Goal: Task Accomplishment & Management: Use online tool/utility

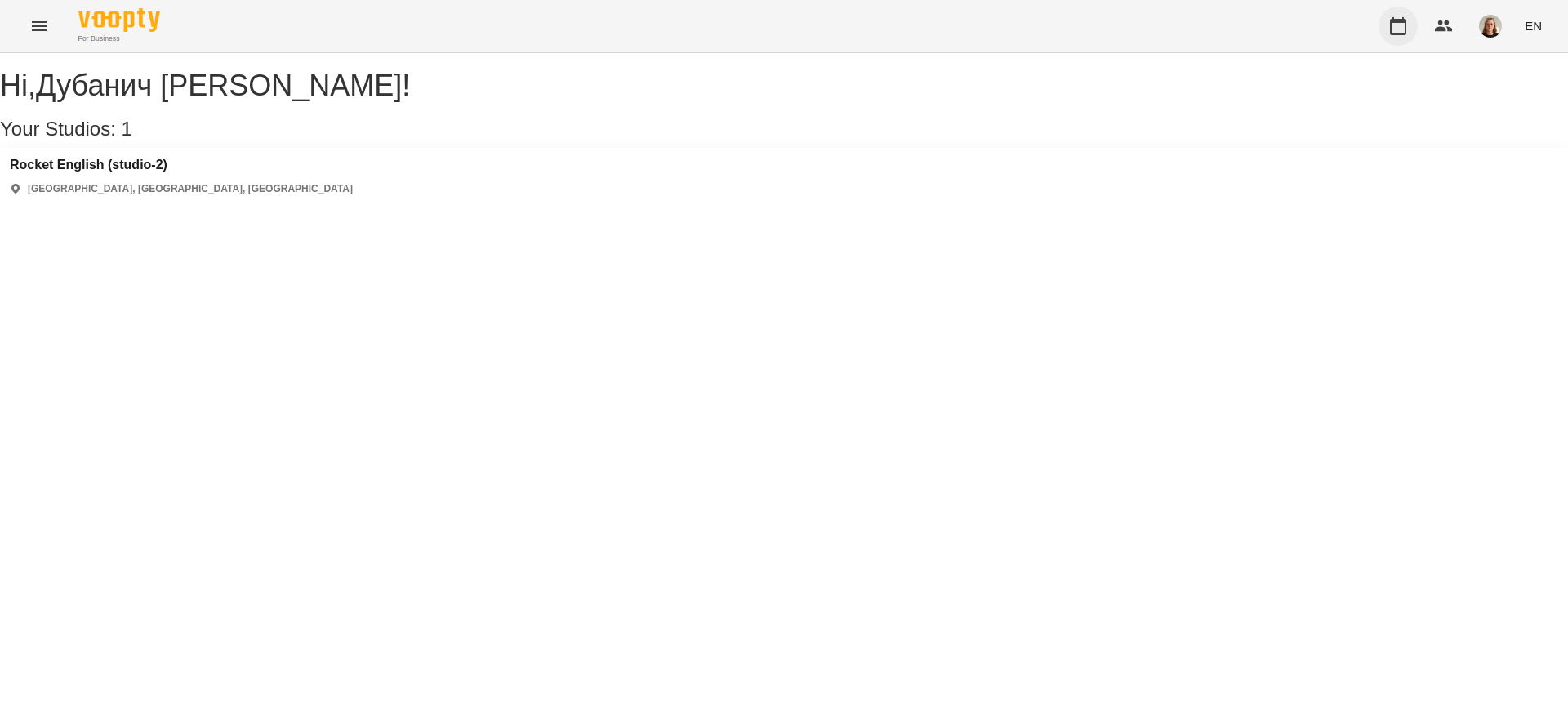
click at [1400, 37] on button "button" at bounding box center [1398, 26] width 39 height 39
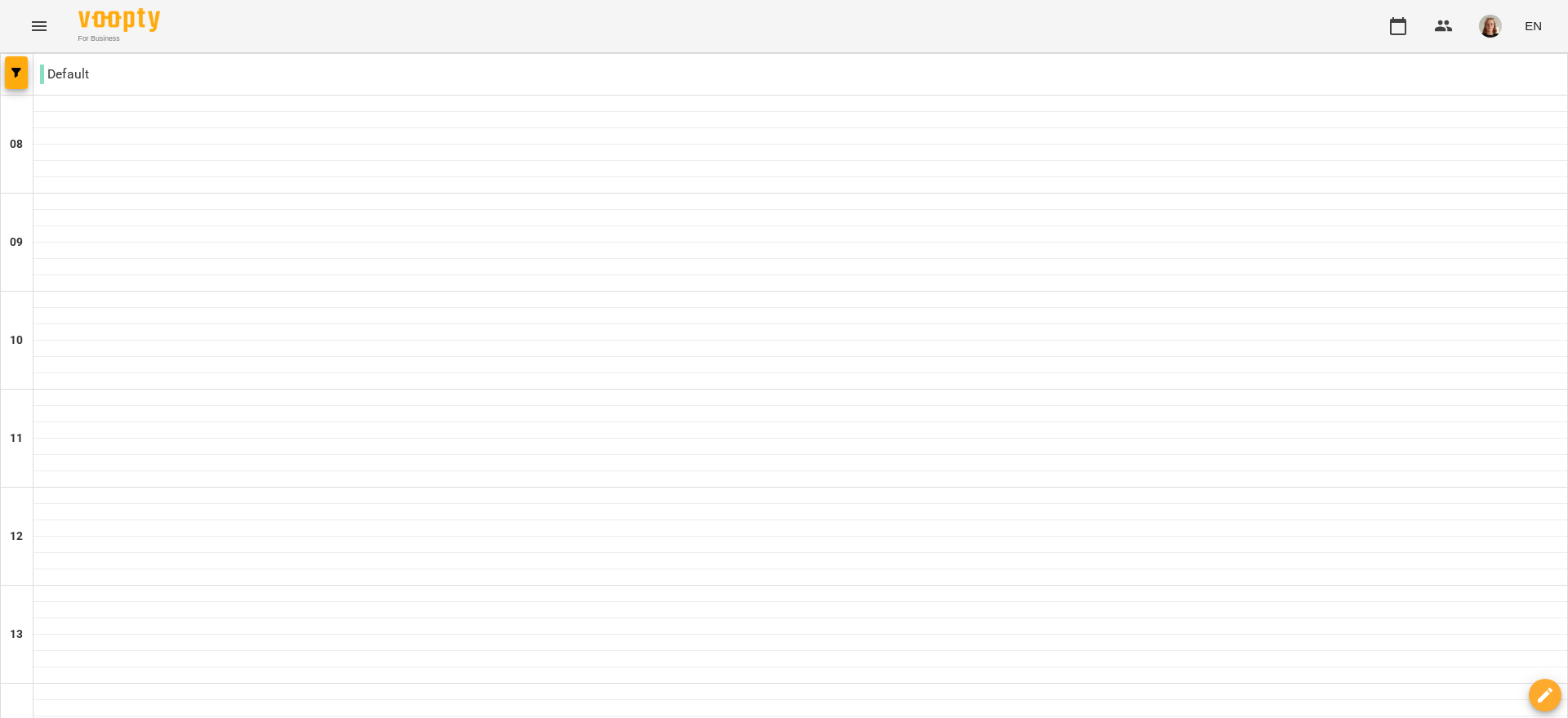
type input "**********"
click at [21, 78] on button "button" at bounding box center [17, 72] width 23 height 32
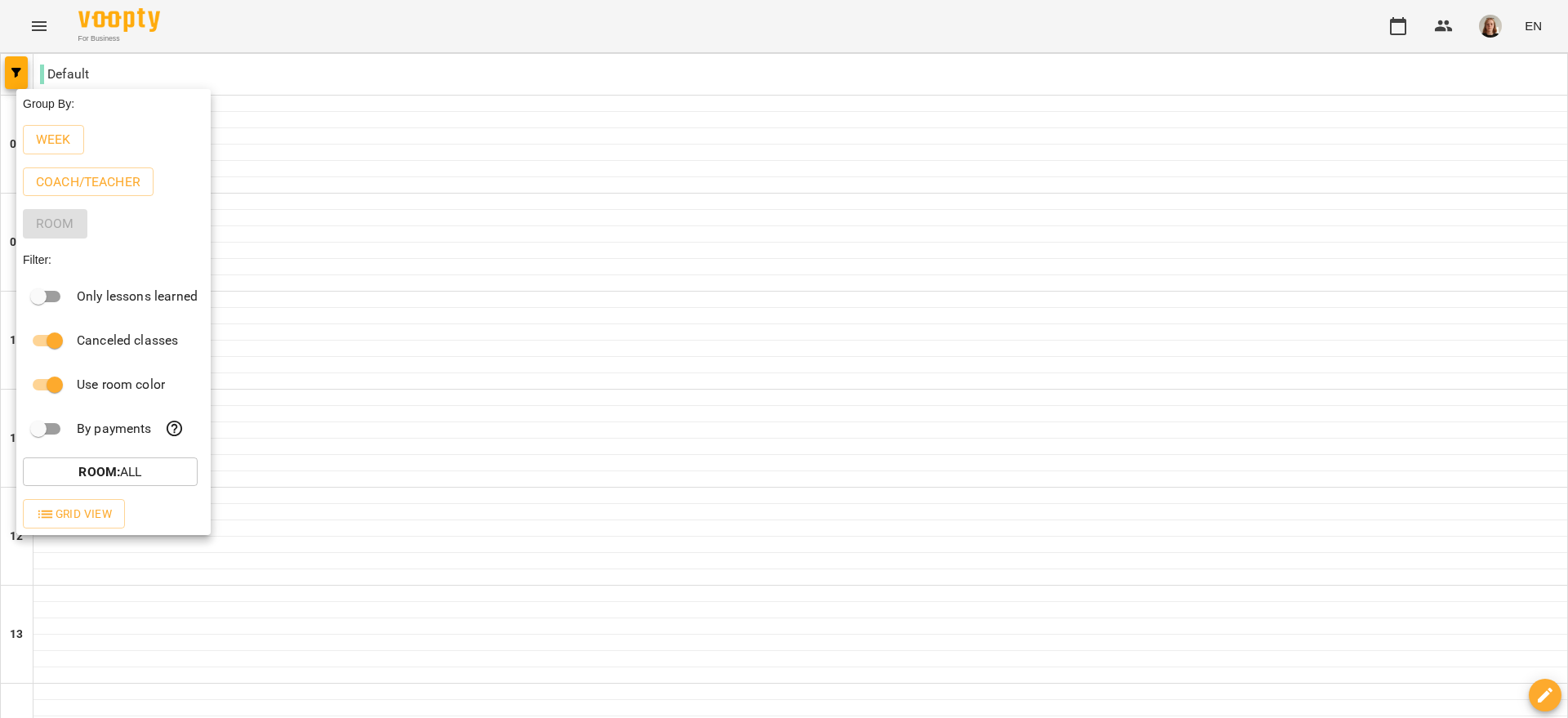
click at [99, 478] on b "Room :" at bounding box center [99, 472] width 41 height 16
click at [163, 517] on div at bounding box center [784, 359] width 1568 height 718
click at [337, 341] on div at bounding box center [784, 359] width 1568 height 718
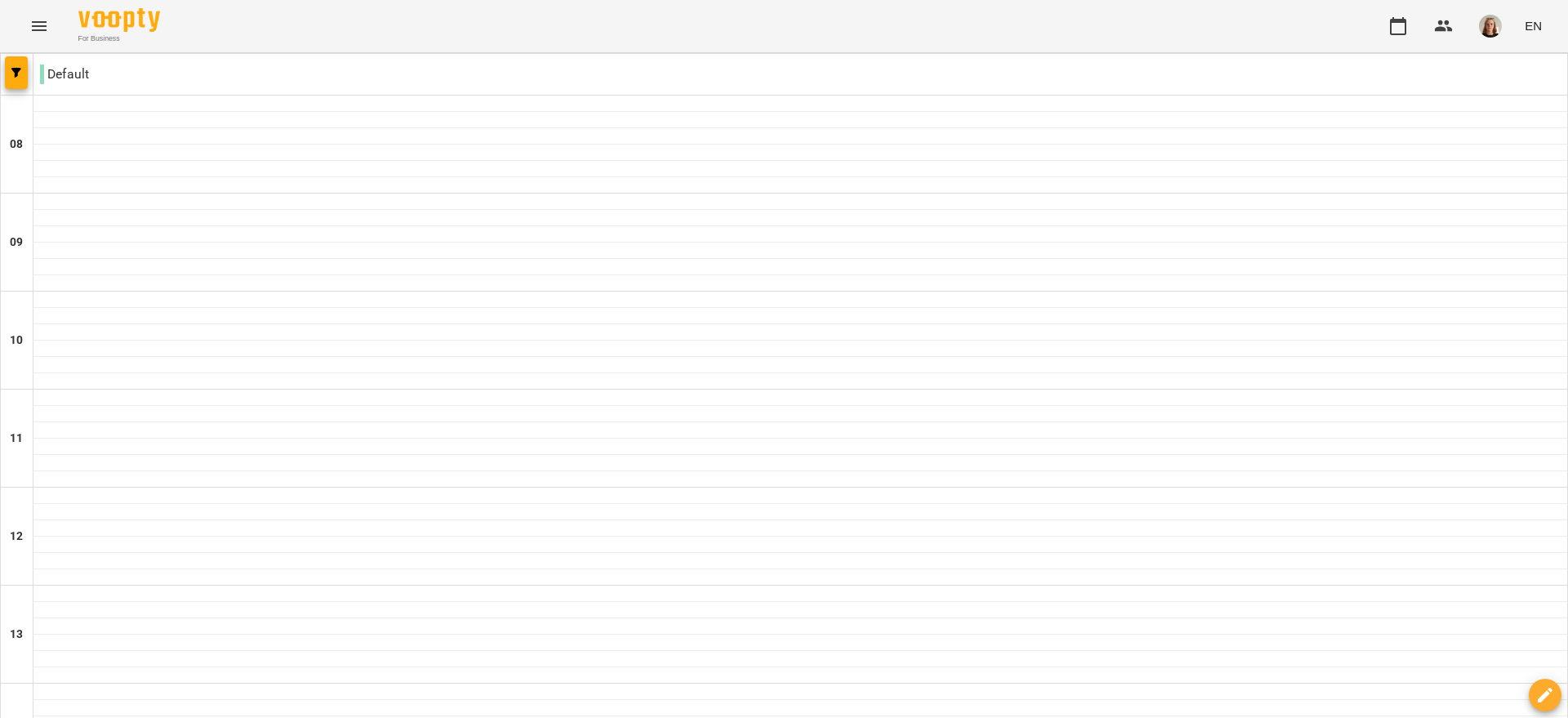
scroll to position [0, 0]
click at [22, 72] on span "button" at bounding box center [17, 73] width 23 height 10
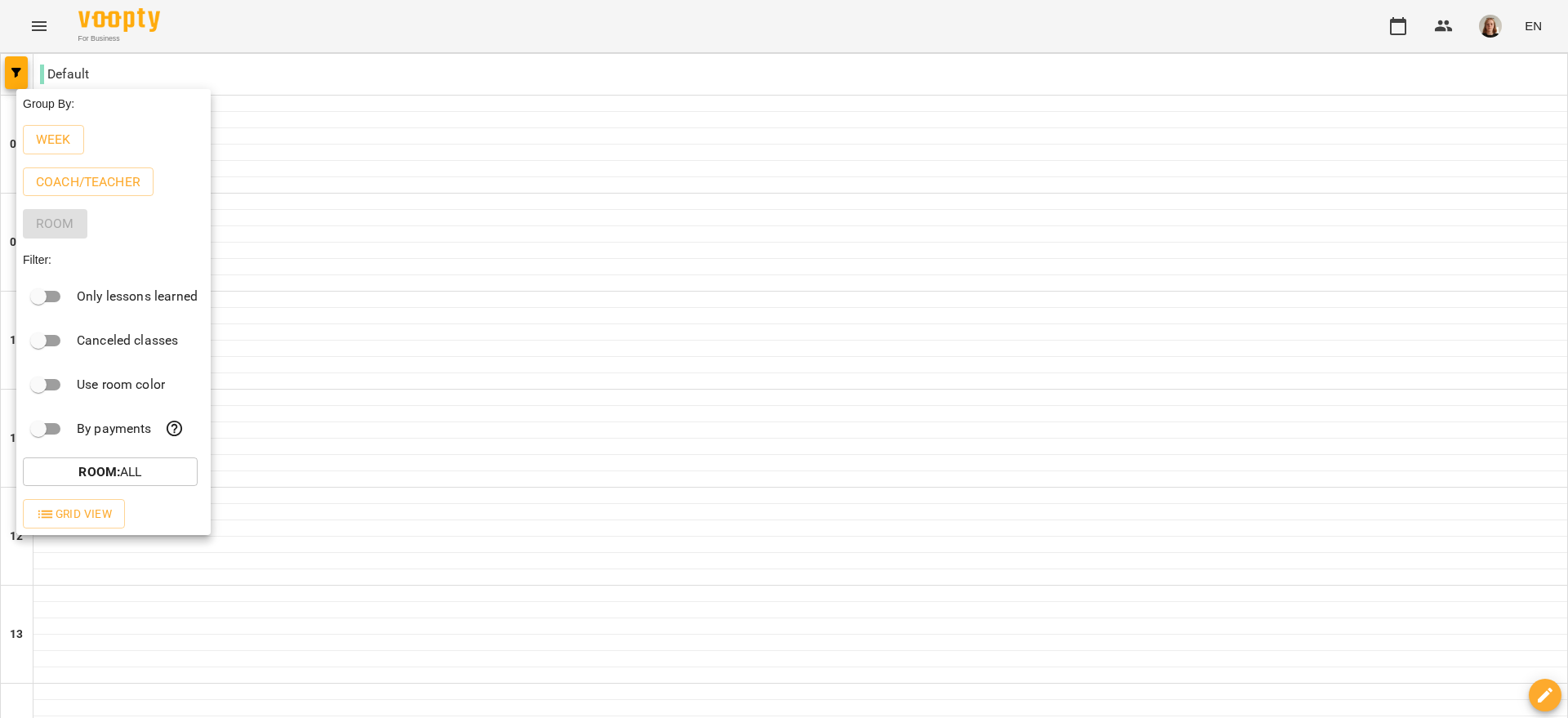
click at [564, 326] on div at bounding box center [784, 359] width 1568 height 718
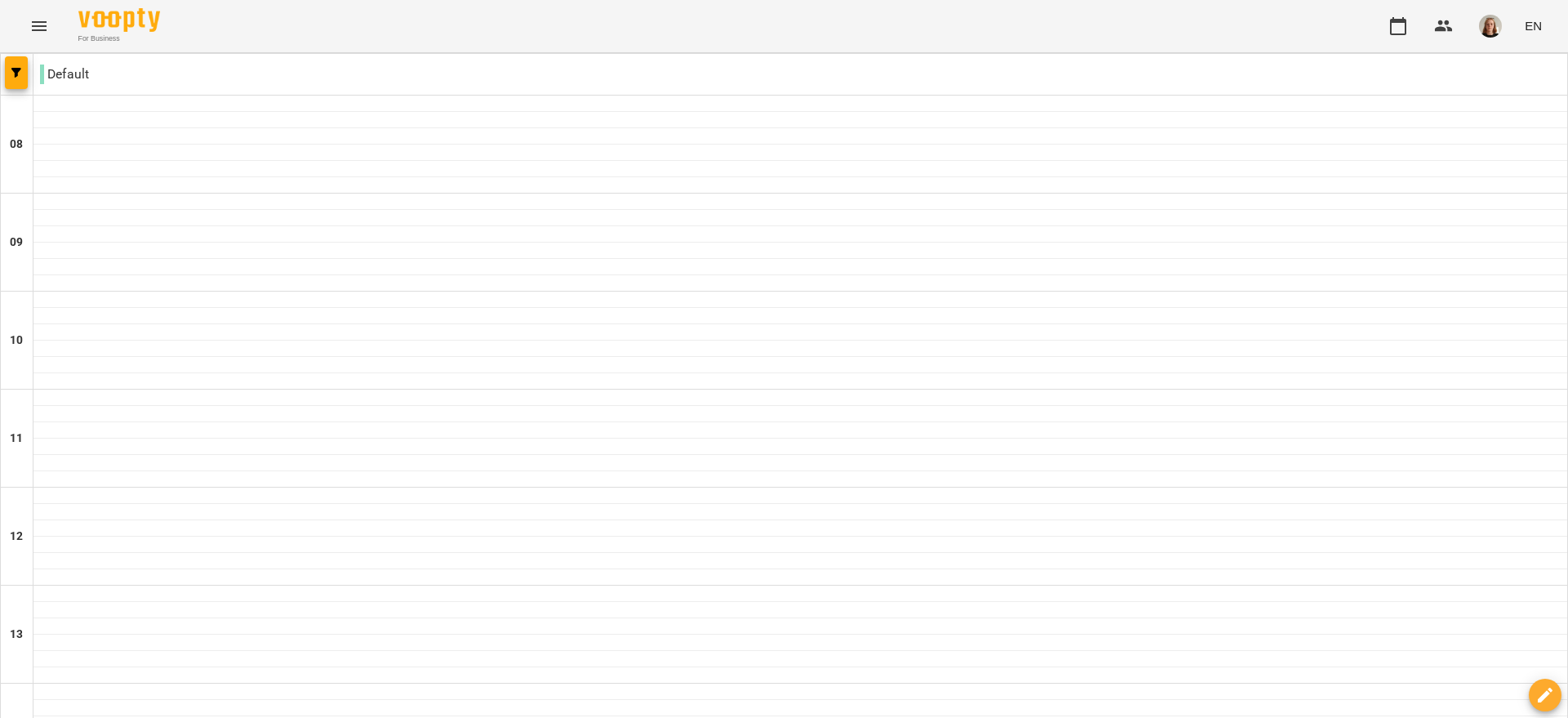
scroll to position [957, 0]
click at [16, 85] on button "button" at bounding box center [17, 72] width 23 height 32
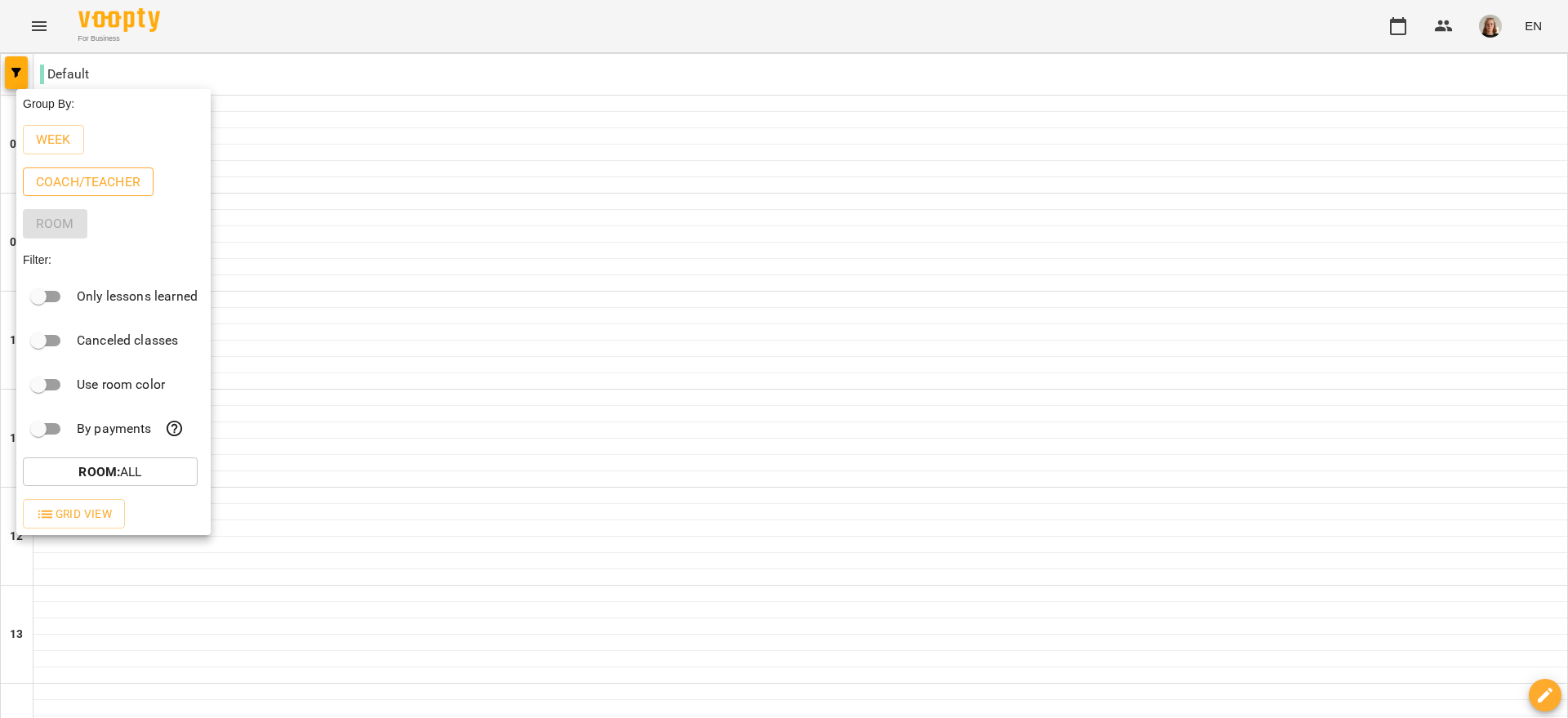
click at [90, 187] on p "Coach/Teacher" at bounding box center [88, 182] width 104 height 20
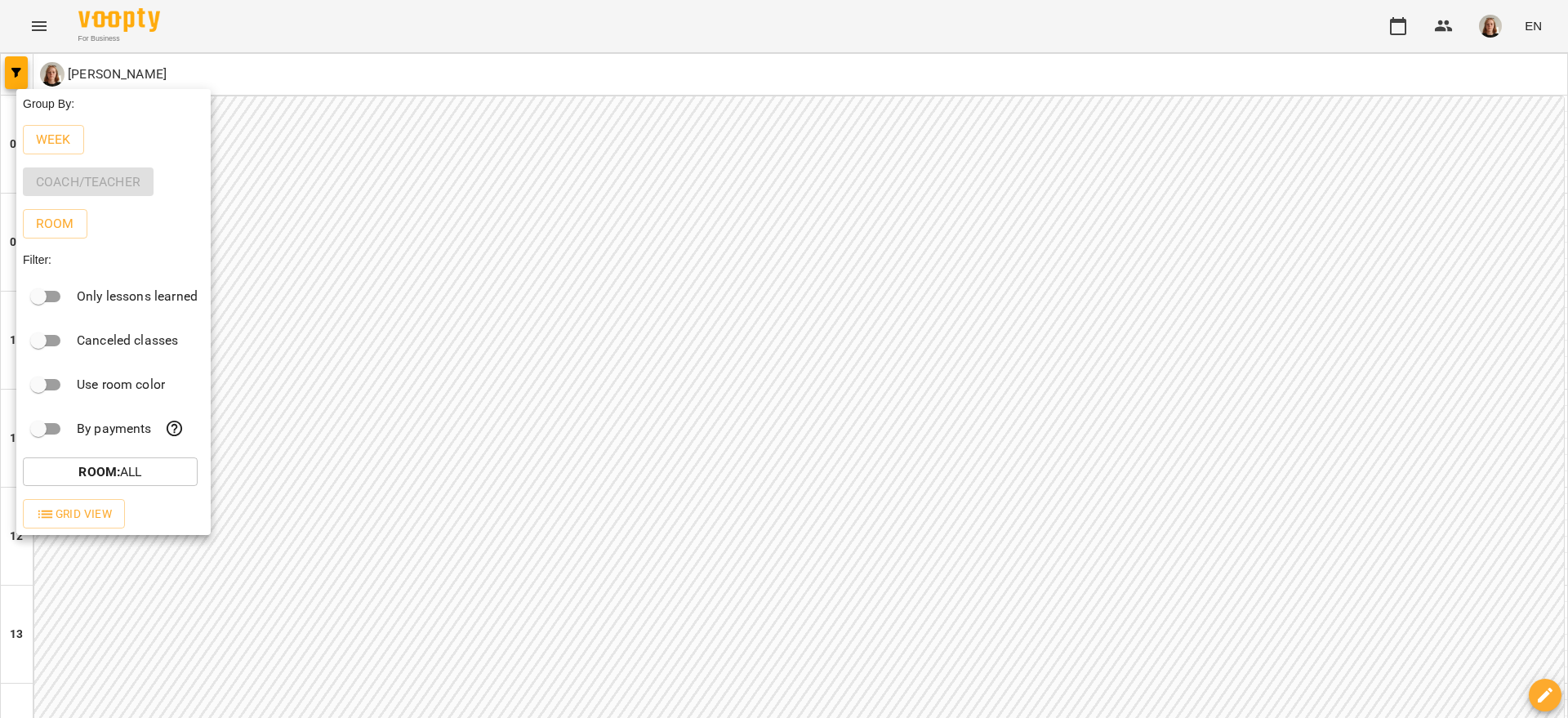
drag, startPoint x: 1565, startPoint y: 225, endPoint x: 1561, endPoint y: 282, distance: 57.1
click at [1561, 282] on div at bounding box center [784, 359] width 1568 height 718
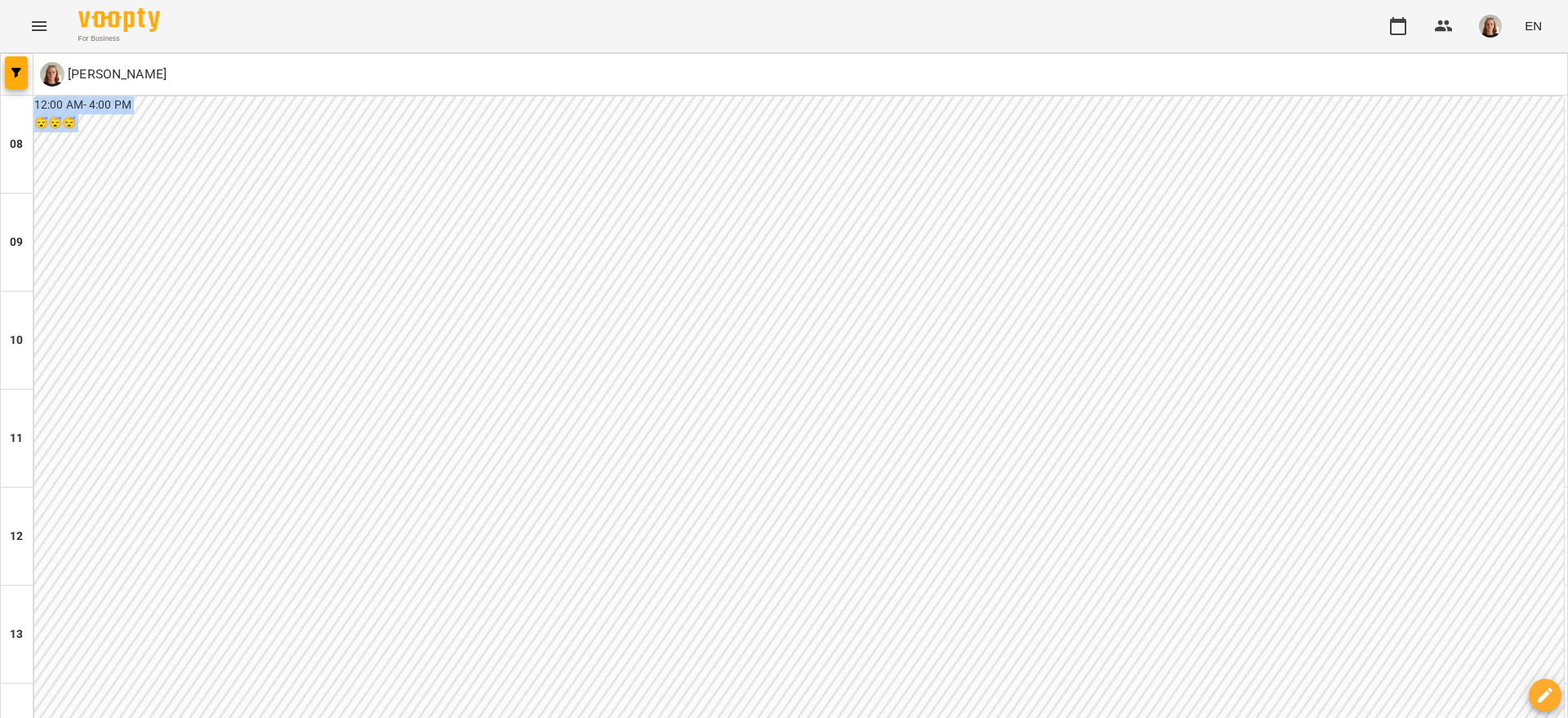
drag, startPoint x: 1552, startPoint y: 222, endPoint x: 1560, endPoint y: 262, distance: 40.8
